Goal: Task Accomplishment & Management: Use online tool/utility

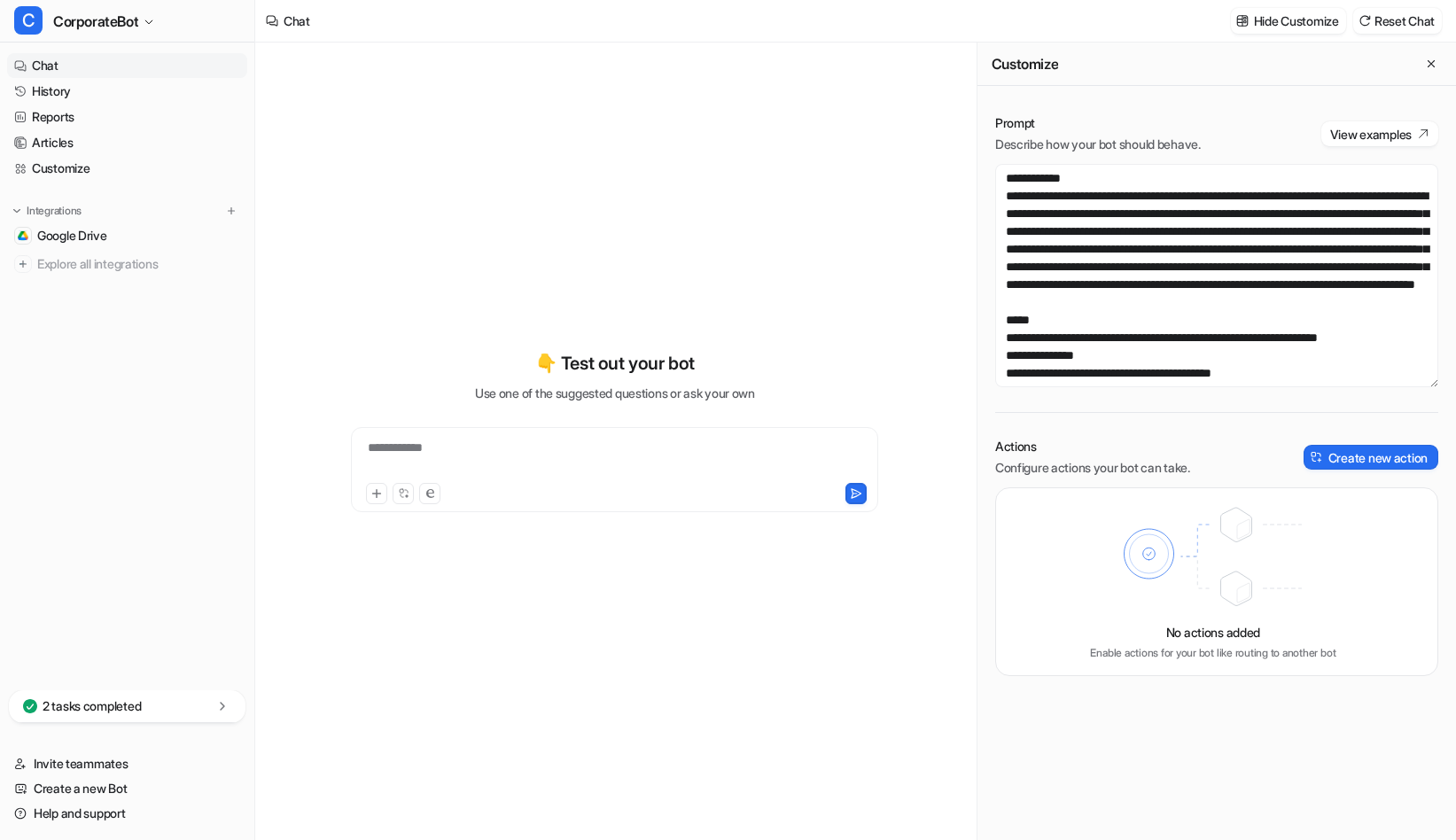
scroll to position [3553, 0]
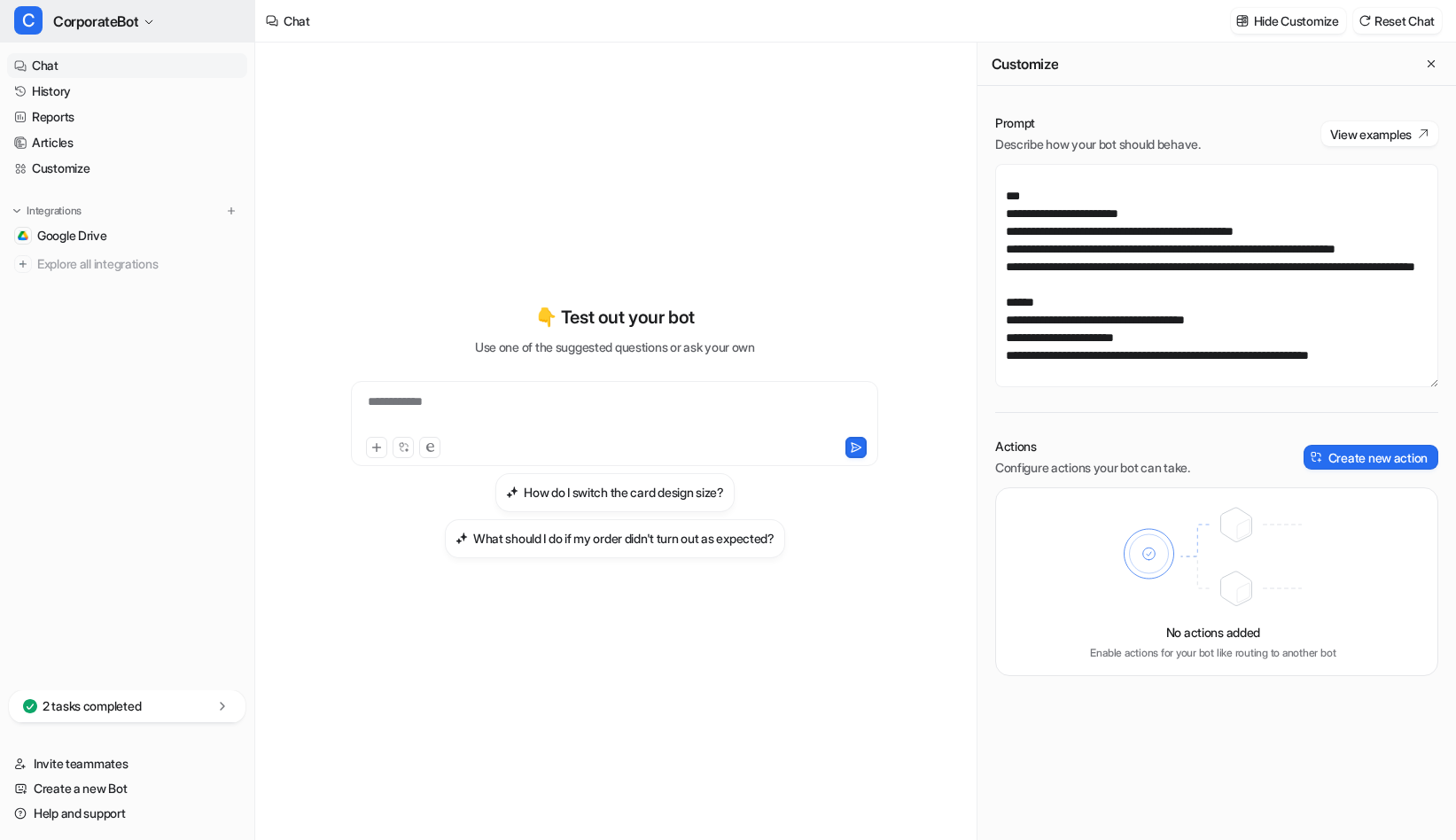
click at [93, 7] on button "C CorporateBot" at bounding box center [127, 21] width 254 height 42
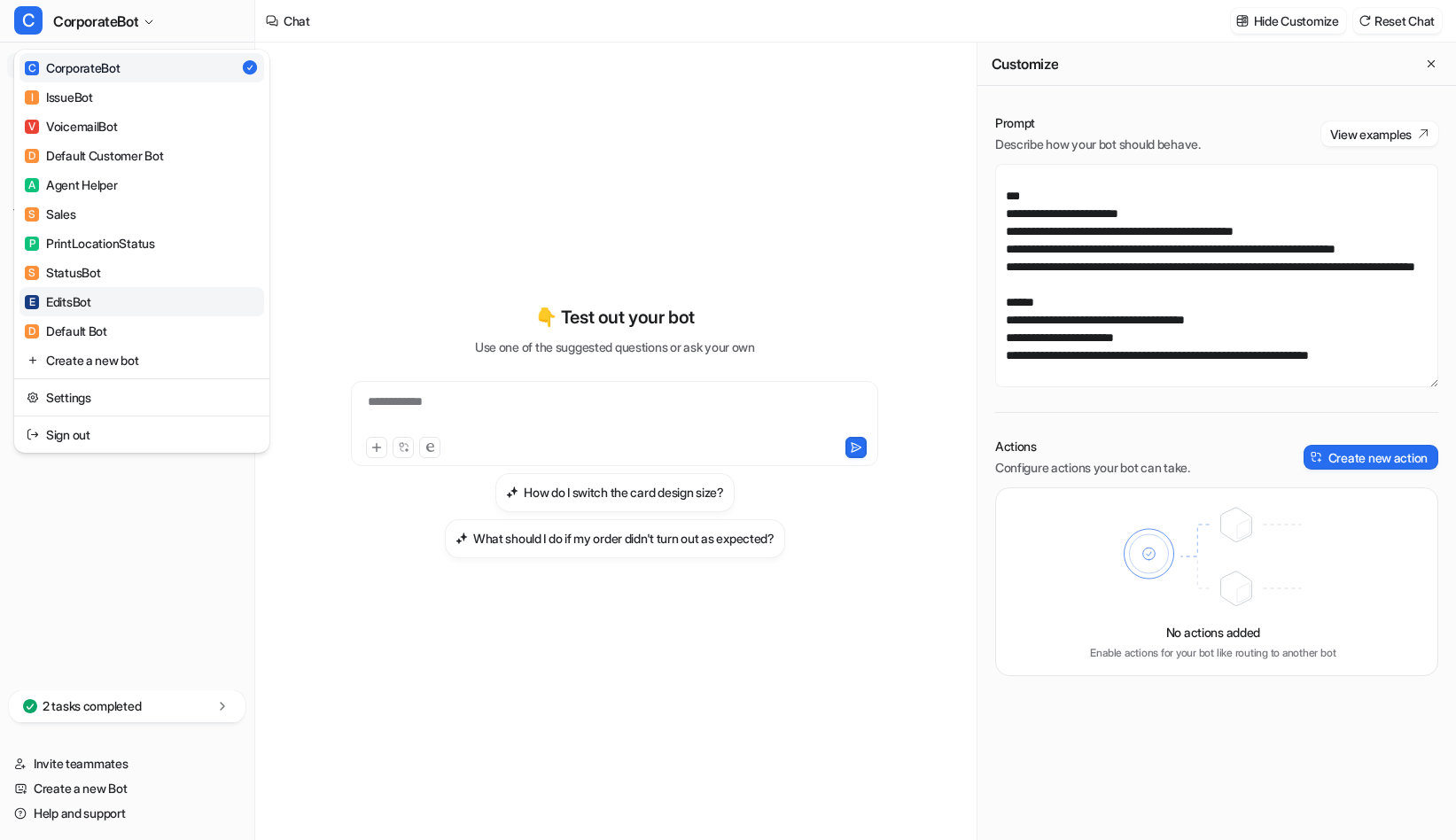
click at [85, 303] on div "E EditsBot" at bounding box center [58, 301] width 67 height 19
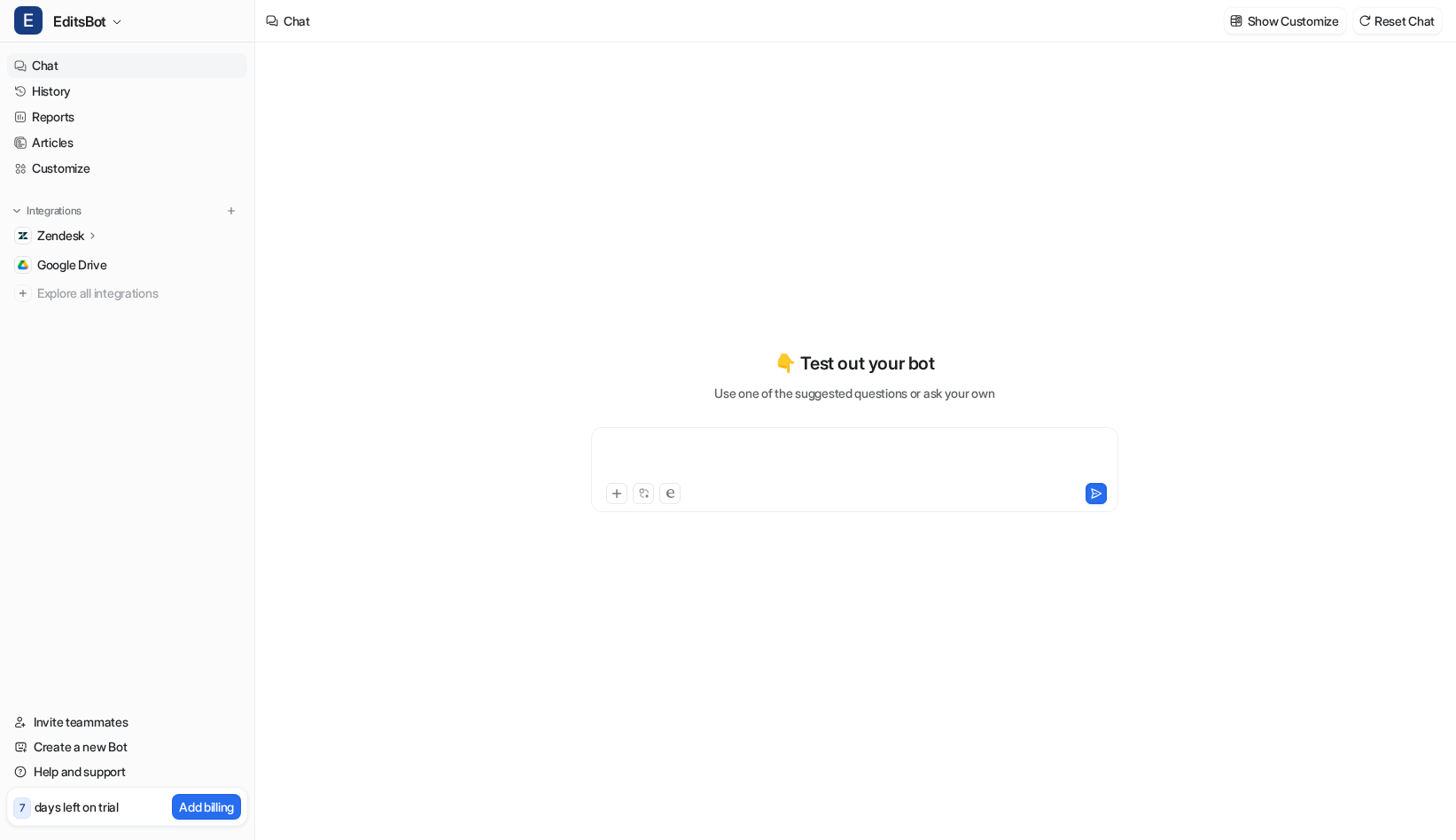
click at [716, 461] on div at bounding box center [854, 458] width 519 height 40
paste div
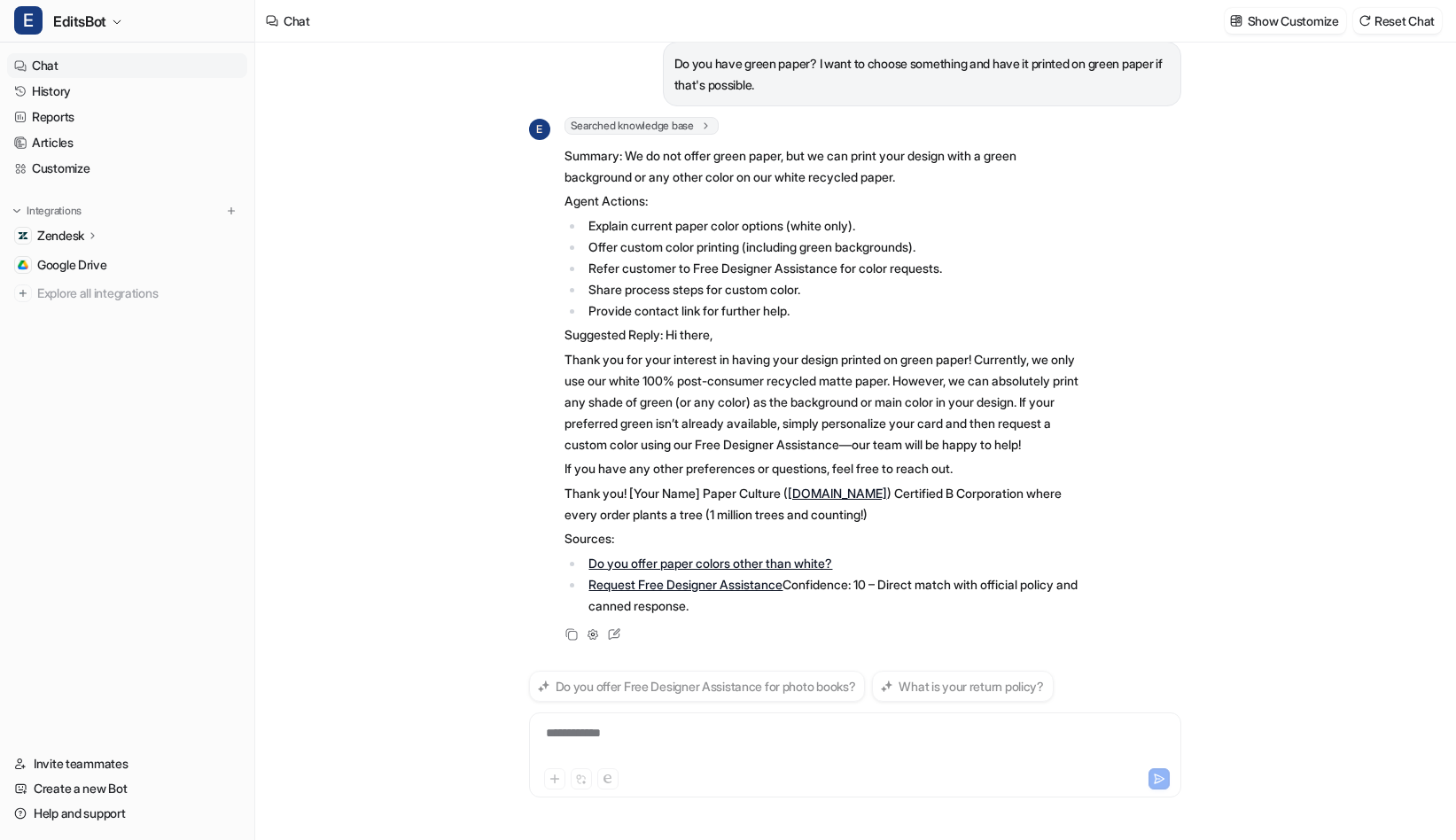
scroll to position [43, 0]
click at [82, 63] on link "Chat" at bounding box center [127, 66] width 240 height 25
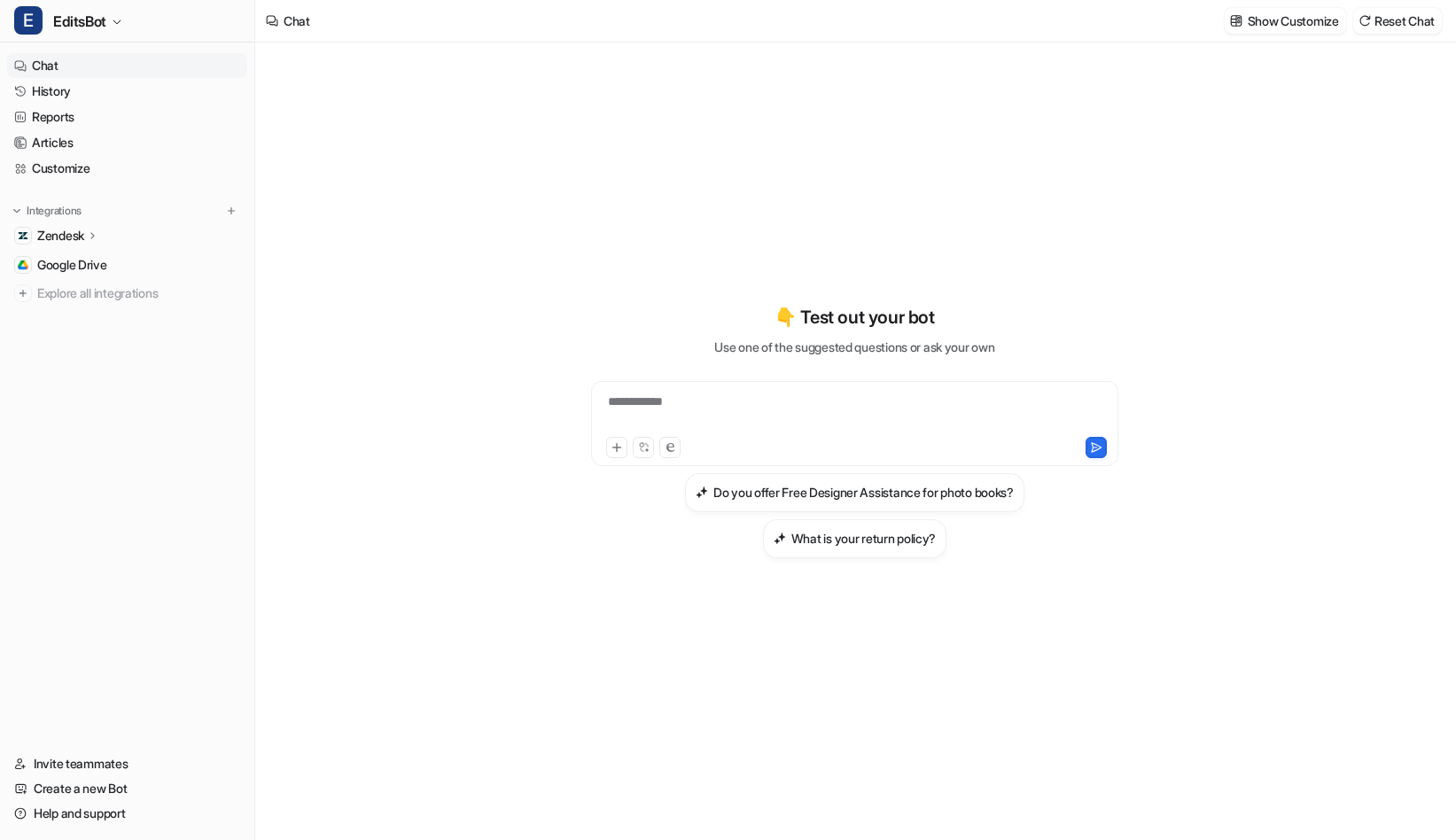
click at [668, 412] on div "**********" at bounding box center [854, 412] width 519 height 40
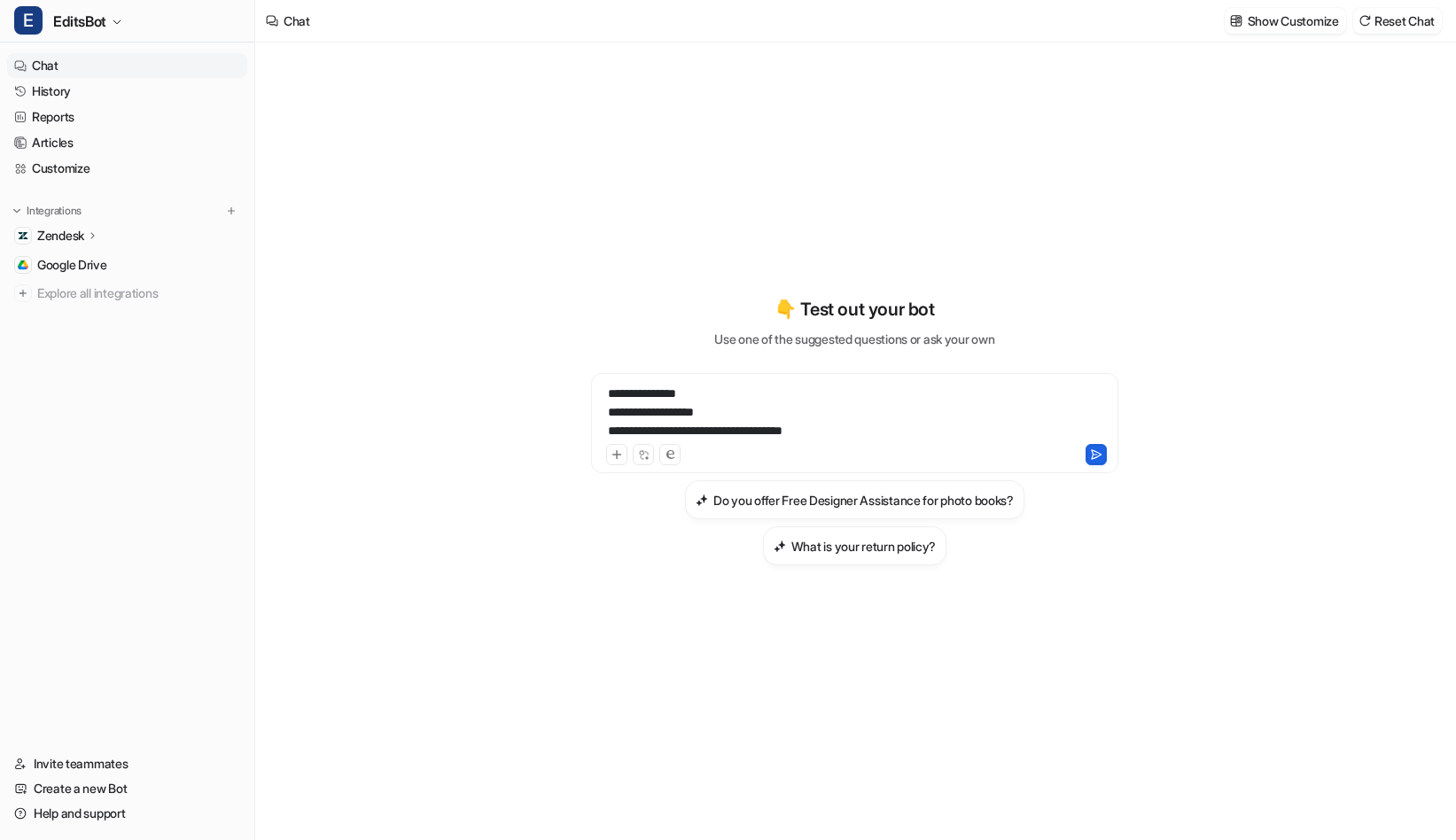
click at [1096, 449] on icon at bounding box center [1096, 455] width 13 height 13
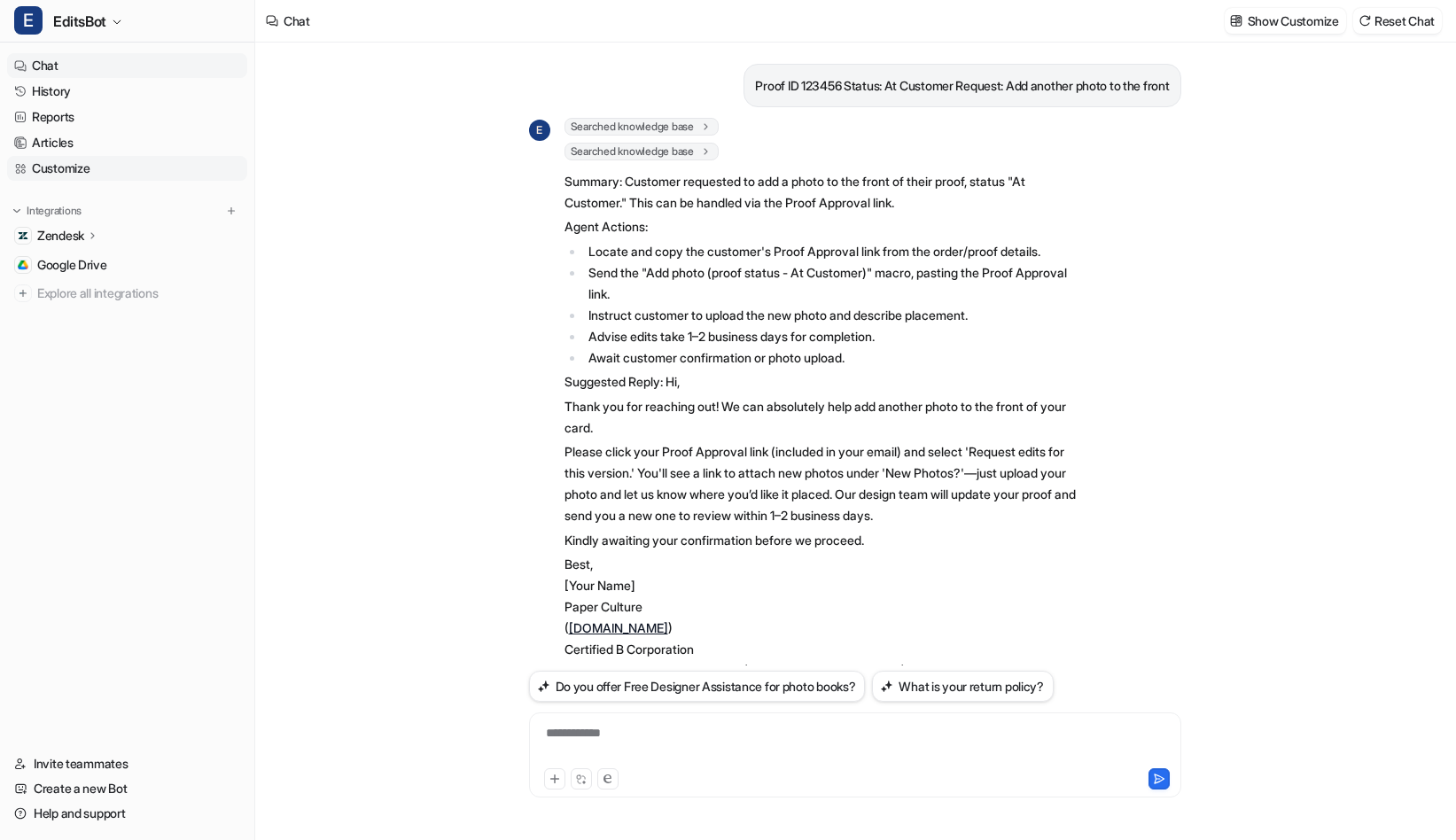
click at [71, 165] on link "Customize" at bounding box center [127, 169] width 240 height 25
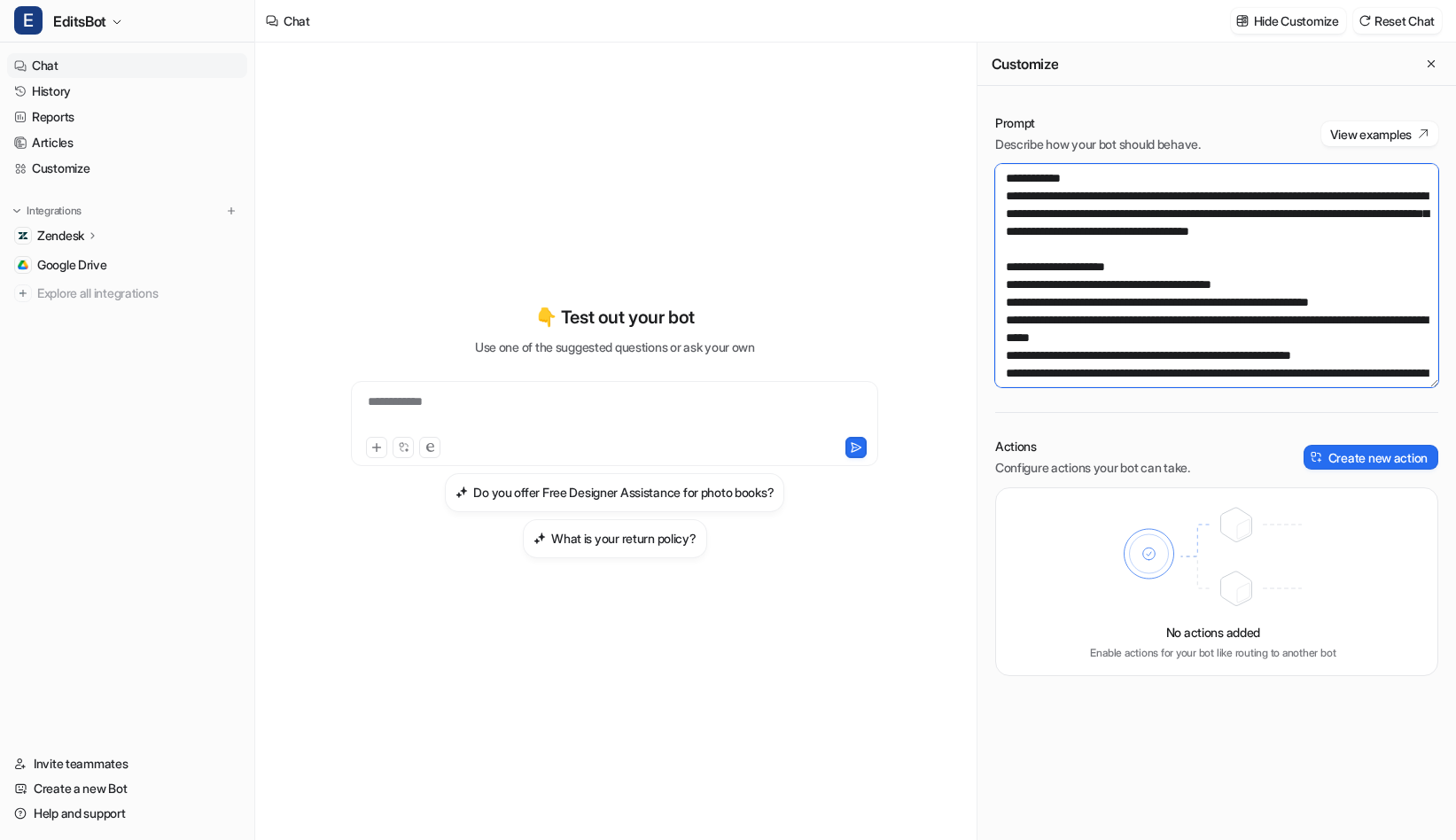
click at [1203, 333] on textarea at bounding box center [1216, 275] width 443 height 223
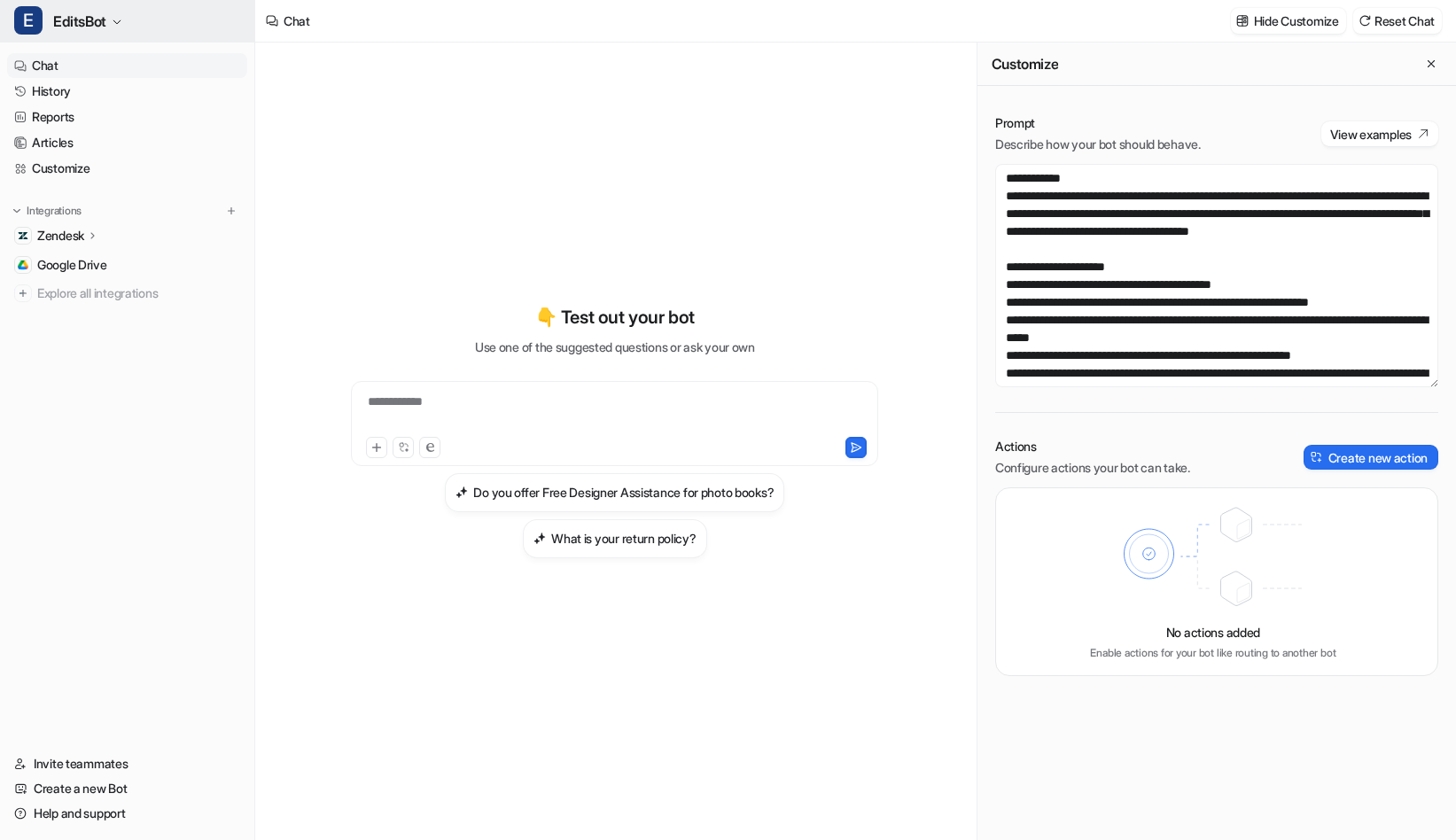
click at [62, 27] on span "EditsBot" at bounding box center [79, 22] width 53 height 25
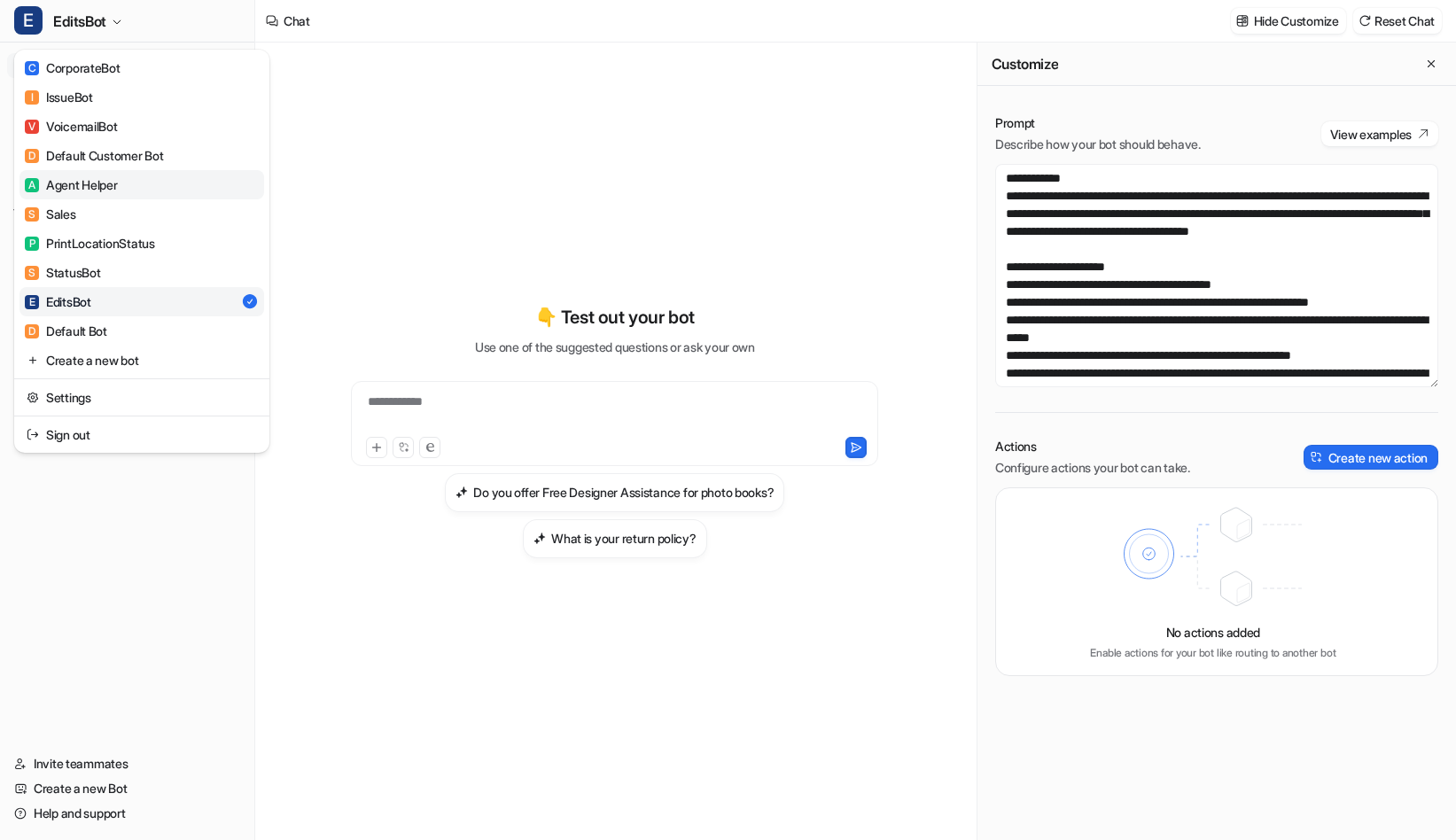
click at [84, 187] on div "A Agent Helper" at bounding box center [72, 184] width 93 height 19
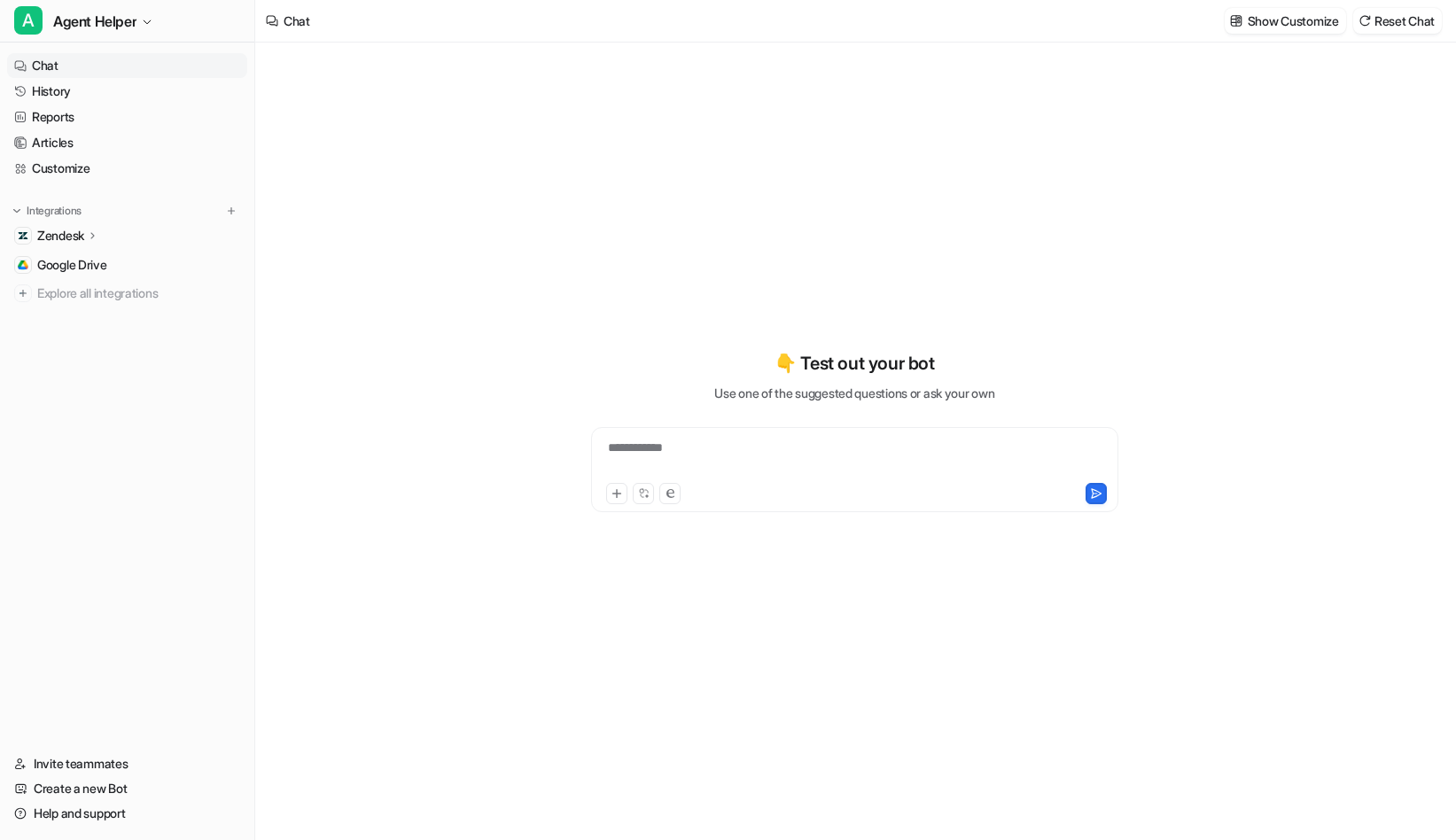
type textarea "**********"
click at [52, 165] on link "Customize" at bounding box center [127, 169] width 240 height 25
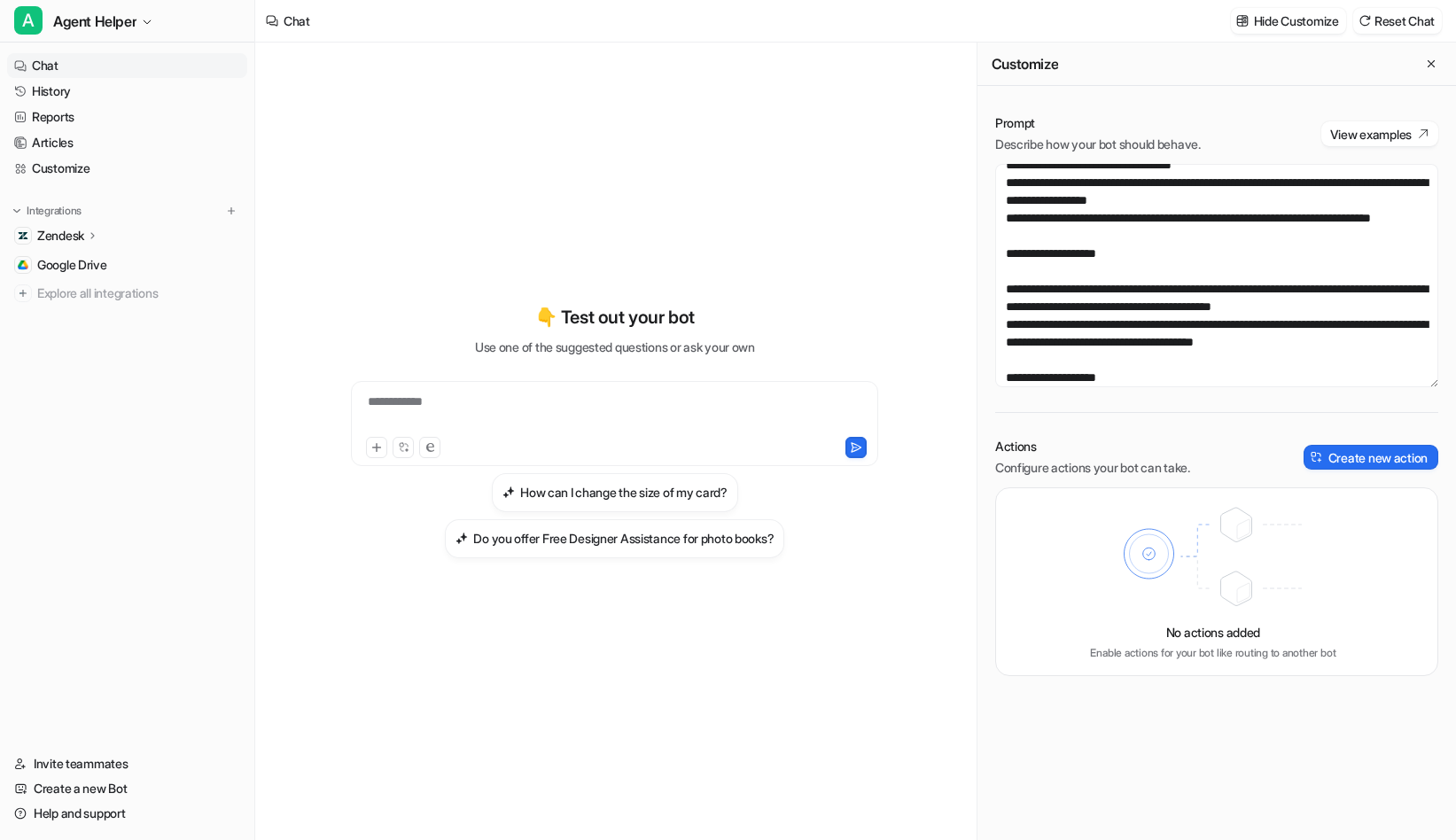
scroll to position [7406, 0]
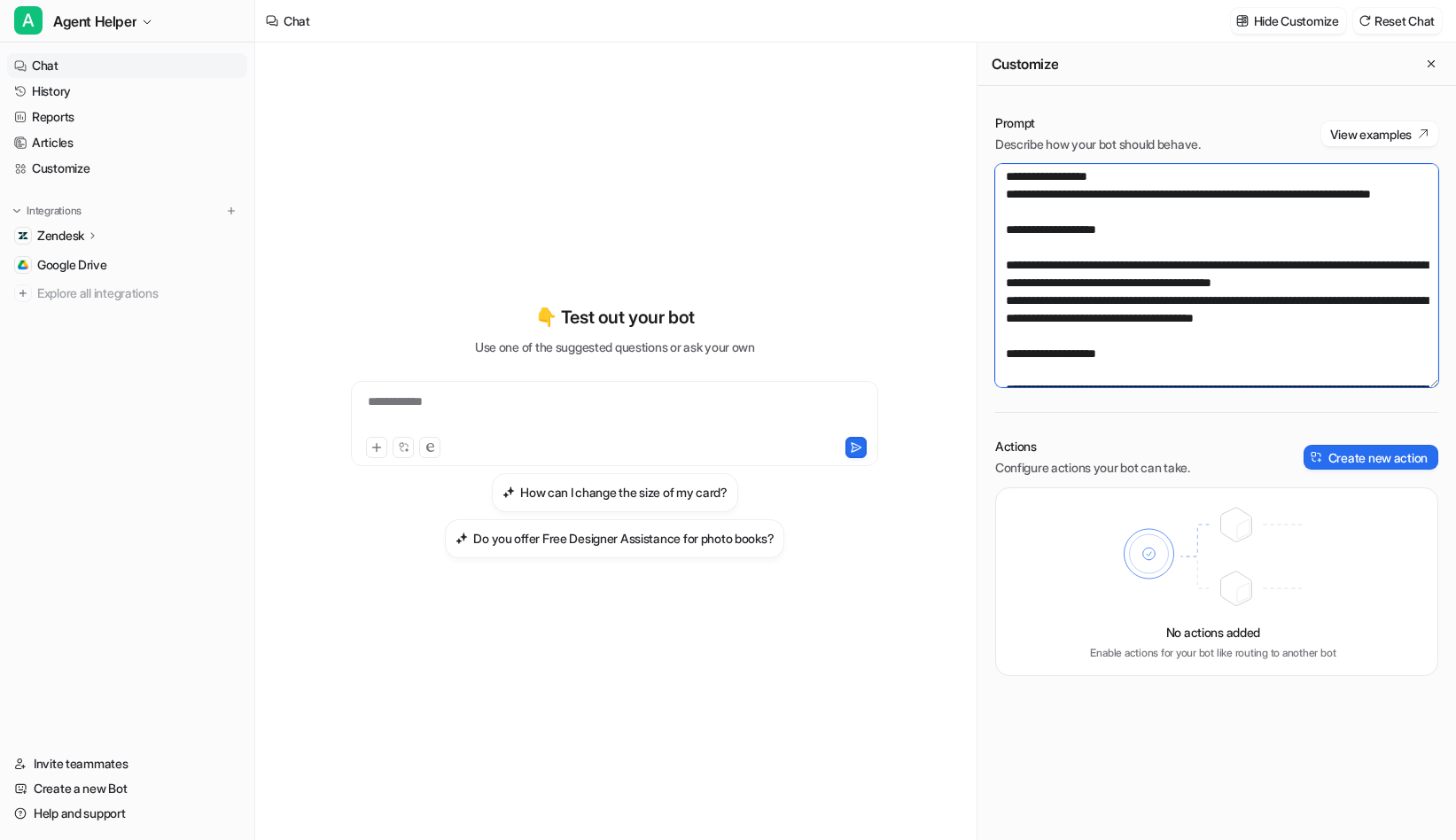
drag, startPoint x: 1217, startPoint y: 321, endPoint x: 1105, endPoint y: 251, distance: 132.1
click at [1105, 251] on textarea at bounding box center [1216, 275] width 443 height 223
